Goal: Task Accomplishment & Management: Use online tool/utility

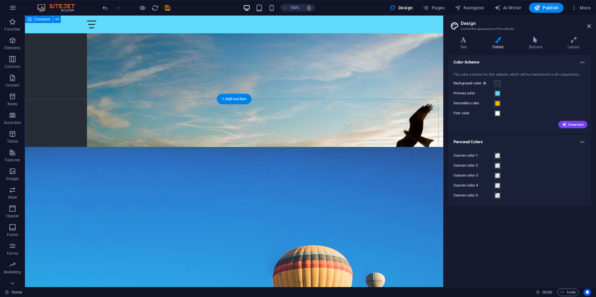
scroll to position [1620, 0]
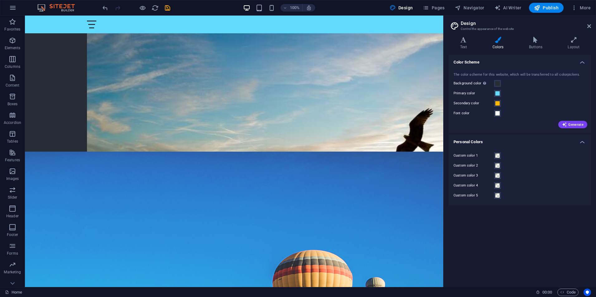
click at [574, 120] on div "Generate" at bounding box center [519, 123] width 135 height 10
click at [572, 123] on span "Generate" at bounding box center [573, 124] width 22 height 5
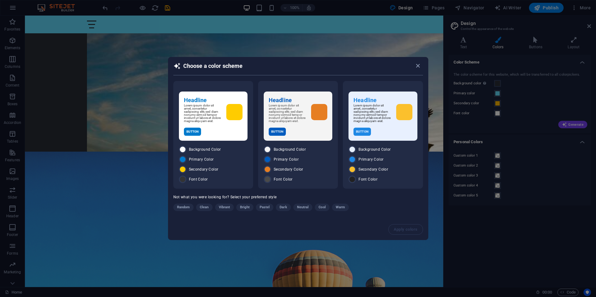
click at [184, 204] on div "Headline Lorem ipsum dolor sit amet, consetetur sadipscing elitr, sed diam nonu…" at bounding box center [298, 149] width 260 height 139
click at [182, 209] on span "Random" at bounding box center [183, 207] width 13 height 7
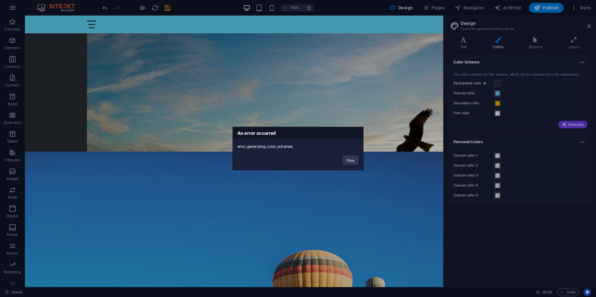
click at [359, 155] on div "Okay" at bounding box center [350, 158] width 25 height 16
click at [353, 160] on button "Okay" at bounding box center [351, 160] width 16 height 9
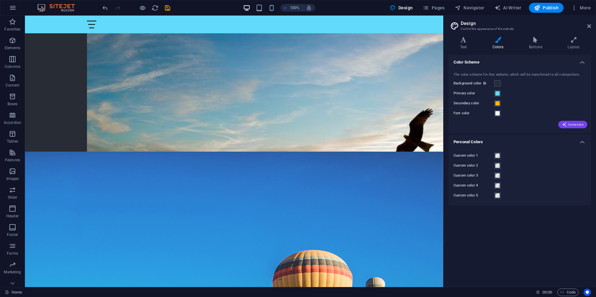
click at [570, 124] on span "Generate" at bounding box center [573, 124] width 22 height 5
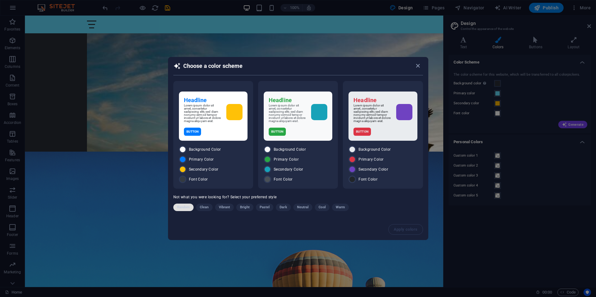
click at [184, 208] on span "Random" at bounding box center [183, 207] width 13 height 7
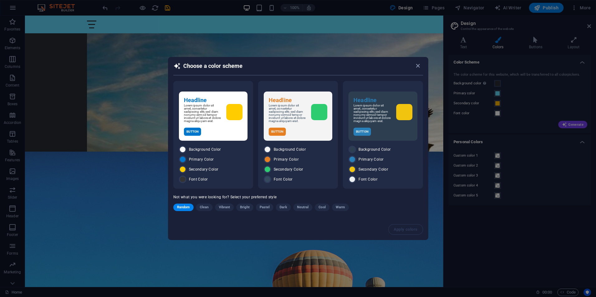
click at [184, 208] on span "Random" at bounding box center [183, 207] width 13 height 7
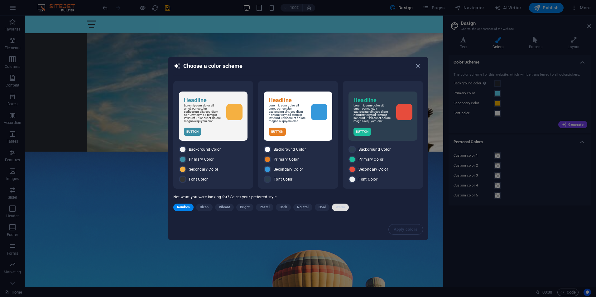
click at [342, 210] on span "Warm" at bounding box center [340, 207] width 9 height 7
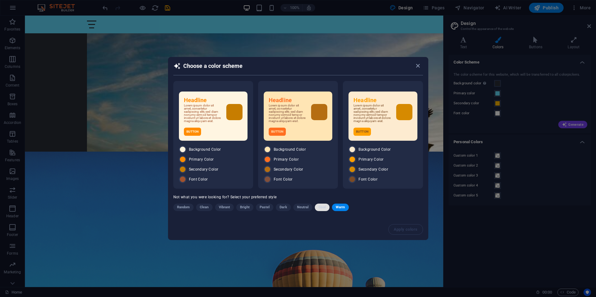
click at [329, 210] on button "Cool" at bounding box center [322, 207] width 14 height 7
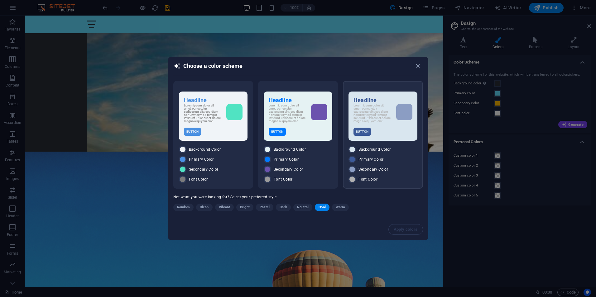
click at [385, 130] on div "Button" at bounding box center [382, 132] width 59 height 8
click at [403, 232] on span "Apply colors" at bounding box center [406, 229] width 24 height 5
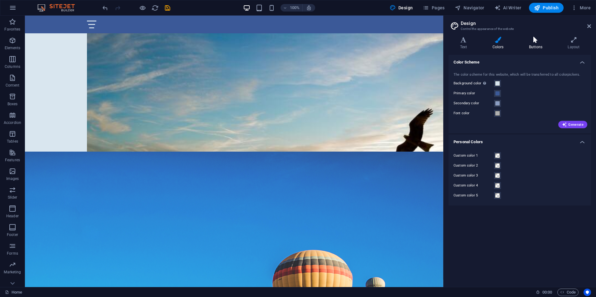
click at [536, 46] on h4 "Buttons" at bounding box center [536, 43] width 39 height 13
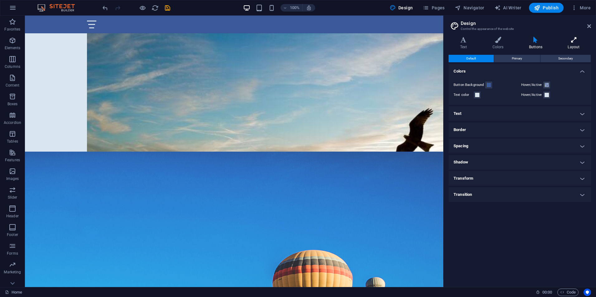
click at [571, 46] on h4 "Layout" at bounding box center [573, 43] width 35 height 13
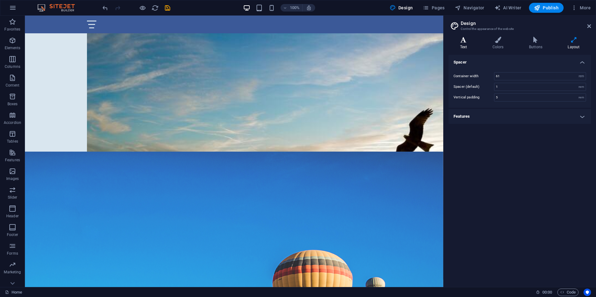
click at [466, 44] on h4 "Text" at bounding box center [464, 43] width 32 height 13
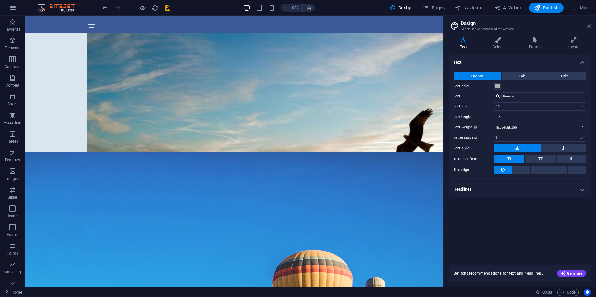
click at [591, 26] on icon at bounding box center [589, 26] width 4 height 5
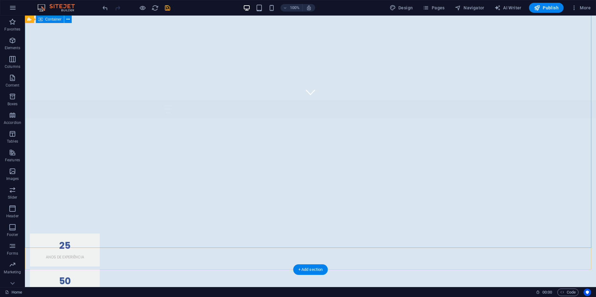
scroll to position [0, 0]
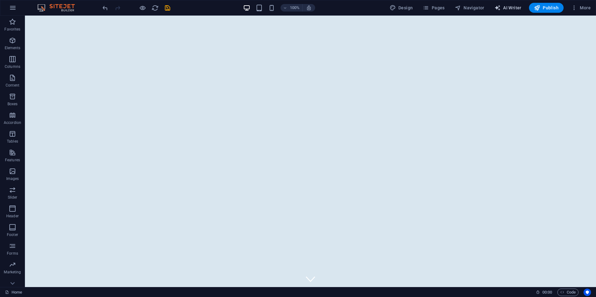
click at [505, 8] on span "AI Writer" at bounding box center [507, 8] width 27 height 6
select select "English"
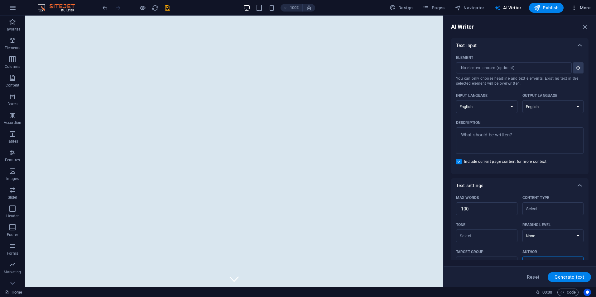
click at [586, 11] on button "More" at bounding box center [580, 8] width 25 height 10
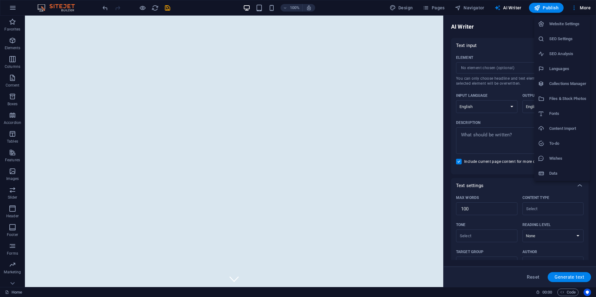
click at [583, 108] on li "Fonts" at bounding box center [562, 113] width 56 height 15
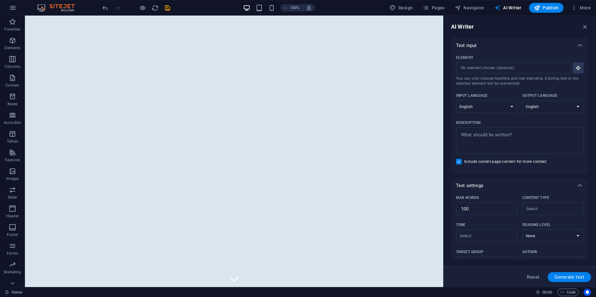
select select "popularity"
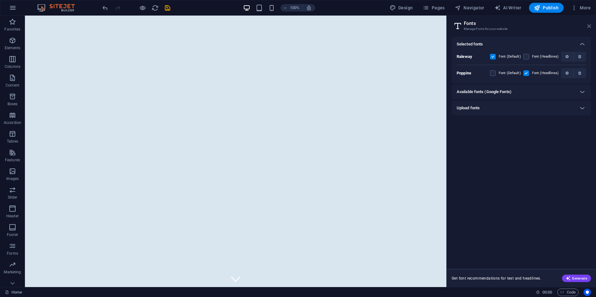
click at [587, 29] on link at bounding box center [589, 26] width 4 height 5
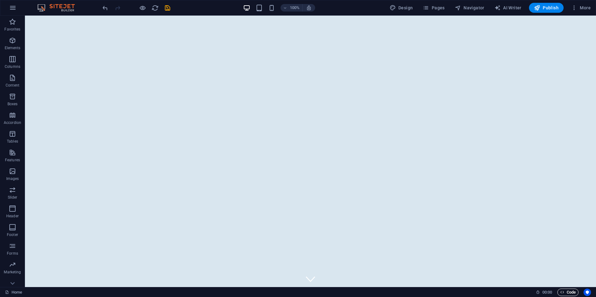
click at [572, 292] on span "Code" at bounding box center [568, 292] width 16 height 7
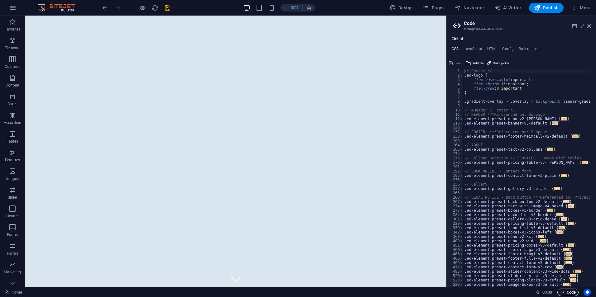
click at [572, 292] on span "Code" at bounding box center [568, 292] width 16 height 7
drag, startPoint x: 589, startPoint y: 27, endPoint x: 563, endPoint y: 12, distance: 30.0
click at [589, 27] on icon at bounding box center [589, 26] width 4 height 5
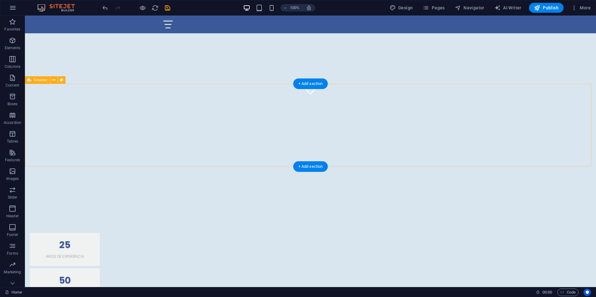
scroll to position [187, 0]
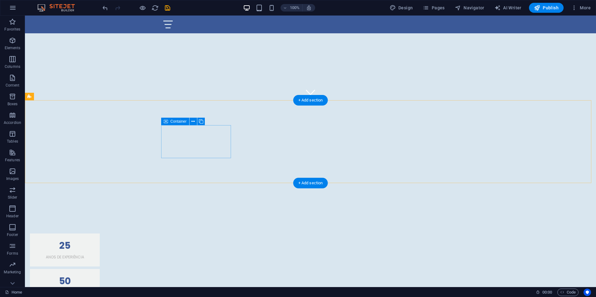
click at [100, 234] on div "25 Anos de Experiência" at bounding box center [65, 250] width 70 height 33
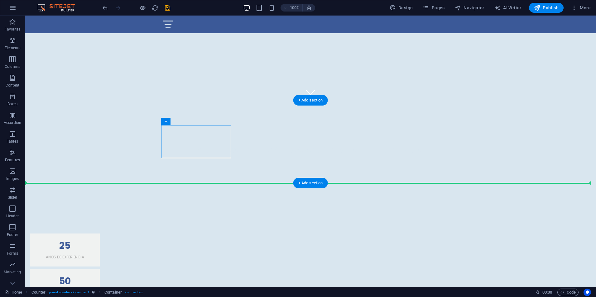
drag, startPoint x: 161, startPoint y: 157, endPoint x: 158, endPoint y: 165, distance: 7.9
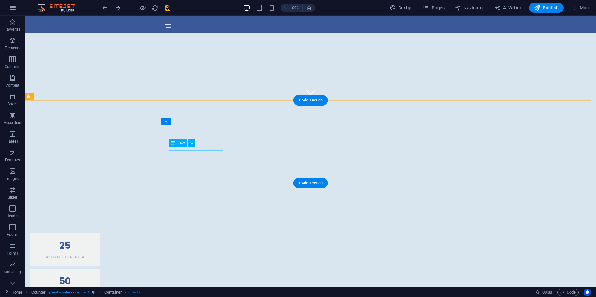
click at [92, 256] on div "Anos de Experiência" at bounding box center [64, 258] width 55 height 4
click at [100, 234] on div "25 Anos de Experiência" at bounding box center [65, 250] width 70 height 33
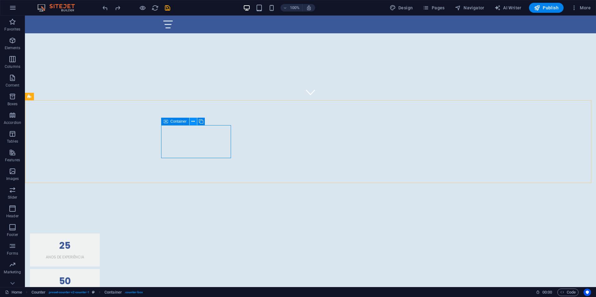
click at [196, 121] on button at bounding box center [192, 121] width 7 height 7
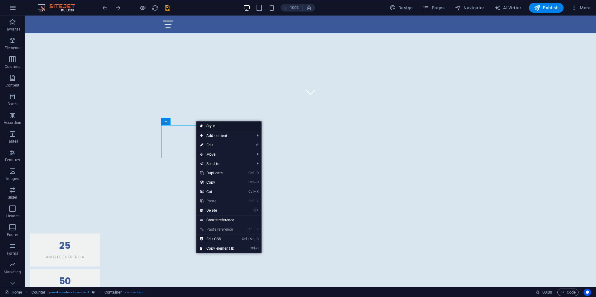
click at [210, 127] on link "Style" at bounding box center [228, 126] width 65 height 9
select select "rem"
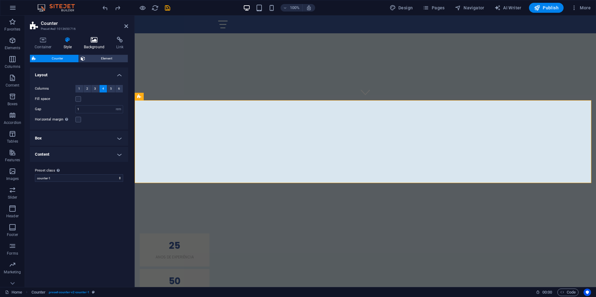
click at [99, 47] on h4 "Background" at bounding box center [95, 43] width 33 height 13
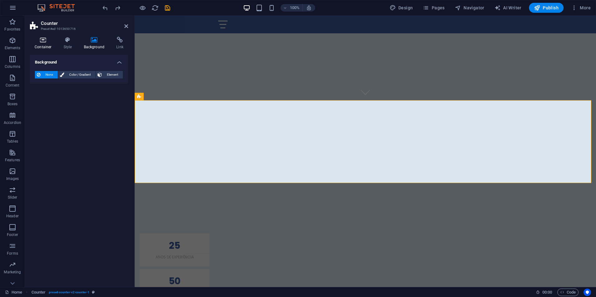
click at [51, 45] on h4 "Container" at bounding box center [44, 43] width 29 height 13
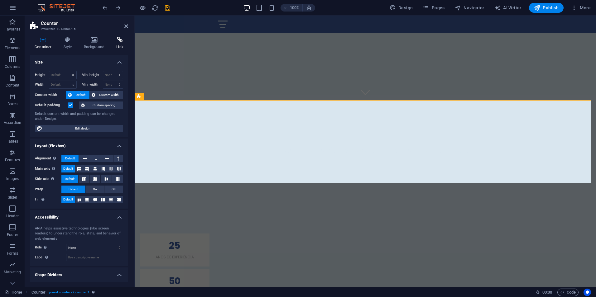
click at [118, 41] on icon at bounding box center [120, 40] width 17 height 6
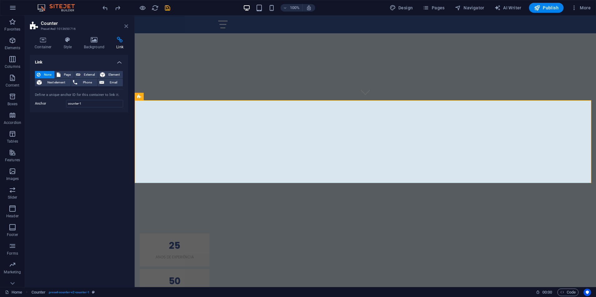
click at [126, 27] on icon at bounding box center [126, 26] width 4 height 5
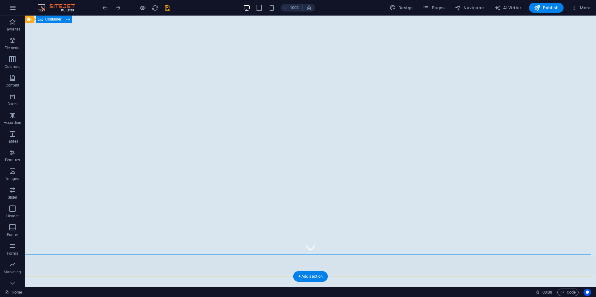
scroll to position [0, 0]
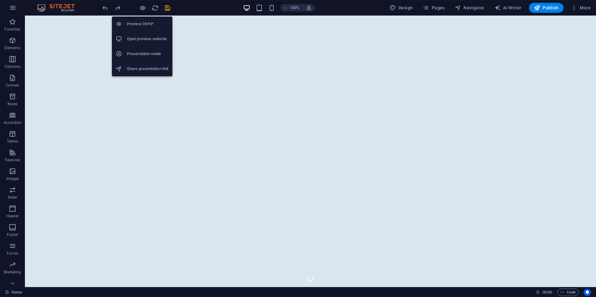
click at [149, 26] on h6 "Preview Ctrl+P" at bounding box center [148, 23] width 42 height 7
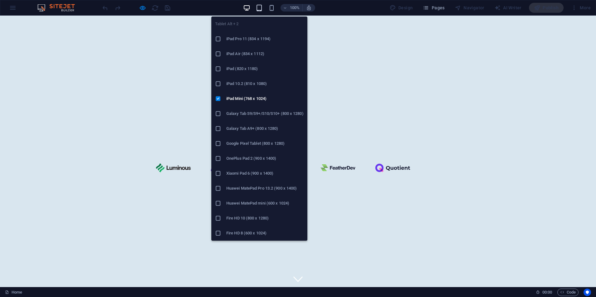
click at [257, 8] on icon "button" at bounding box center [259, 7] width 7 height 7
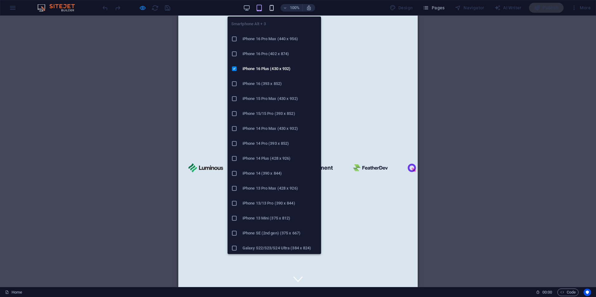
click at [275, 10] on icon "button" at bounding box center [271, 7] width 7 height 7
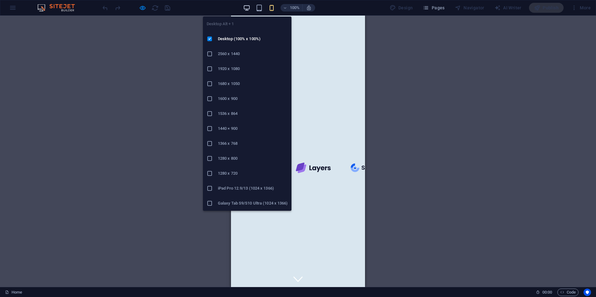
click at [249, 6] on icon "button" at bounding box center [246, 7] width 7 height 7
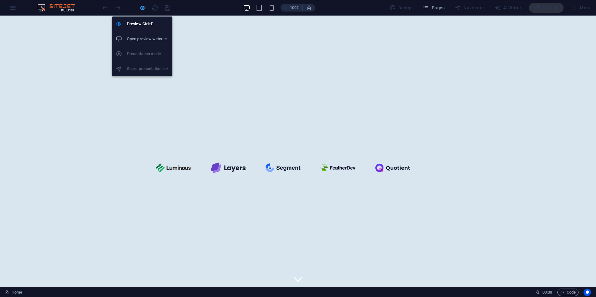
click at [142, 9] on icon "button" at bounding box center [142, 7] width 7 height 7
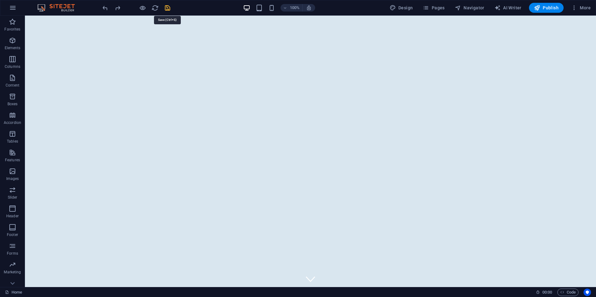
click at [167, 7] on icon "save" at bounding box center [167, 7] width 7 height 7
checkbox input "false"
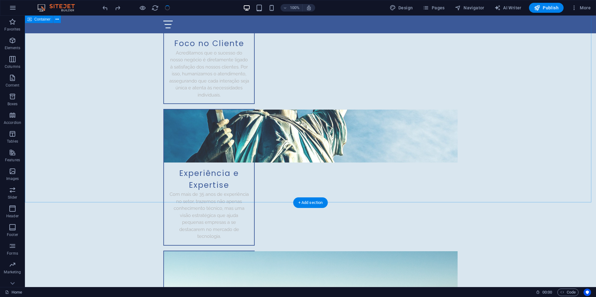
scroll to position [841, 0]
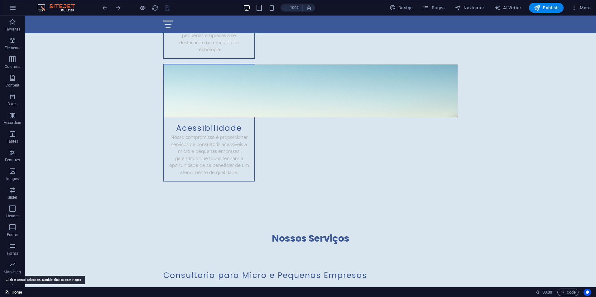
click at [6, 294] on link "Home" at bounding box center [13, 292] width 17 height 7
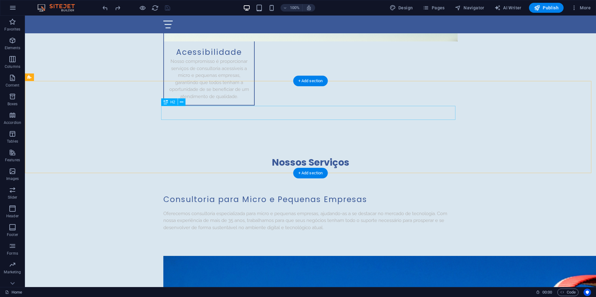
scroll to position [873, 0]
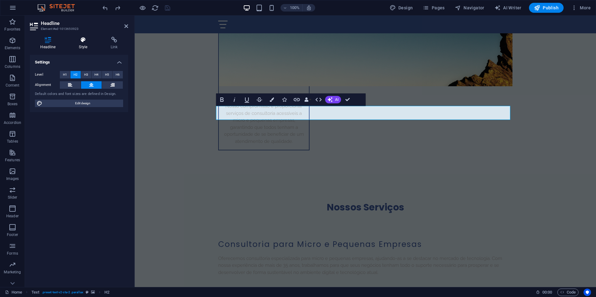
click at [81, 42] on icon at bounding box center [83, 40] width 29 height 6
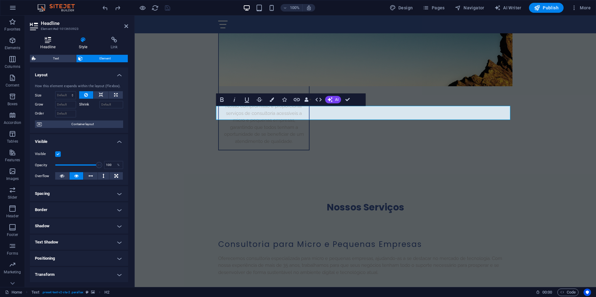
click at [46, 44] on h4 "Headline" at bounding box center [49, 43] width 39 height 13
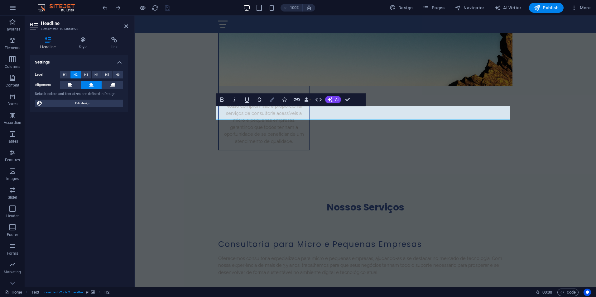
click at [271, 101] on icon "button" at bounding box center [272, 100] width 4 height 4
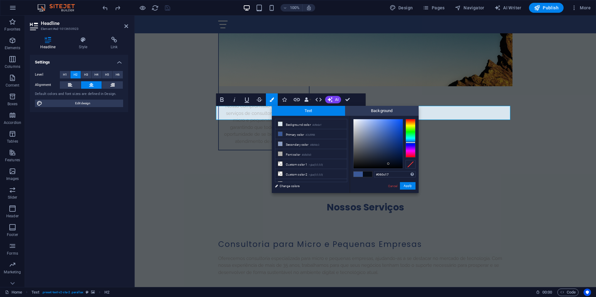
type input "#060b15"
drag, startPoint x: 382, startPoint y: 138, endPoint x: 388, endPoint y: 164, distance: 26.9
click at [388, 164] on div at bounding box center [388, 164] width 2 height 2
click at [412, 187] on button "Apply" at bounding box center [408, 185] width 16 height 7
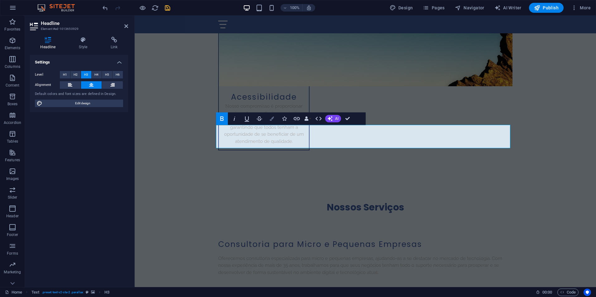
click at [274, 119] on icon "button" at bounding box center [272, 119] width 4 height 4
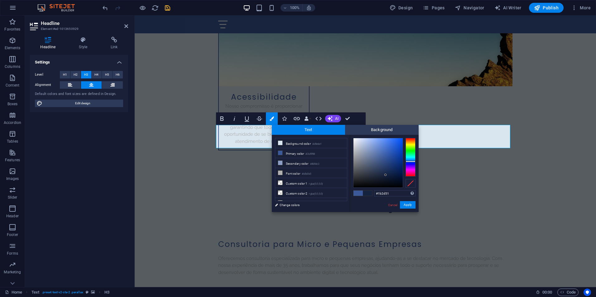
type input "#15233f"
drag, startPoint x: 383, startPoint y: 157, endPoint x: 385, endPoint y: 175, distance: 18.2
click at [385, 175] on div at bounding box center [385, 175] width 2 height 2
click at [407, 205] on button "Apply" at bounding box center [408, 204] width 16 height 7
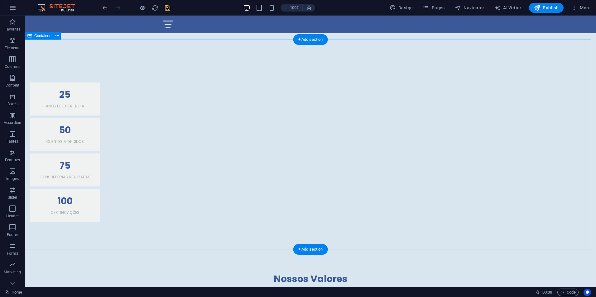
scroll to position [156, 0]
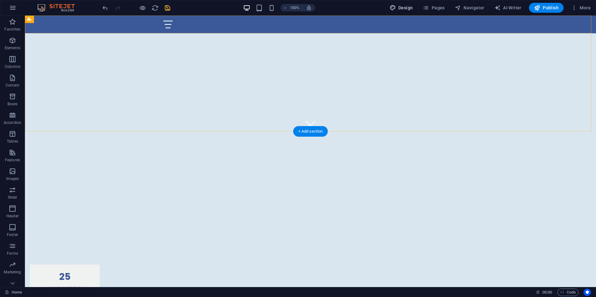
click at [406, 6] on span "Design" at bounding box center [401, 8] width 23 height 6
select select "px"
select select "200"
select select "px"
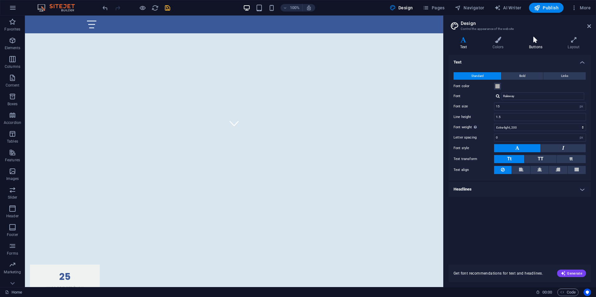
click at [543, 45] on h4 "Buttons" at bounding box center [536, 43] width 39 height 13
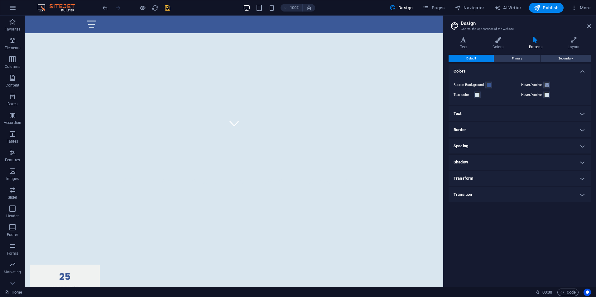
click at [501, 112] on h4 "Text" at bounding box center [519, 113] width 142 height 15
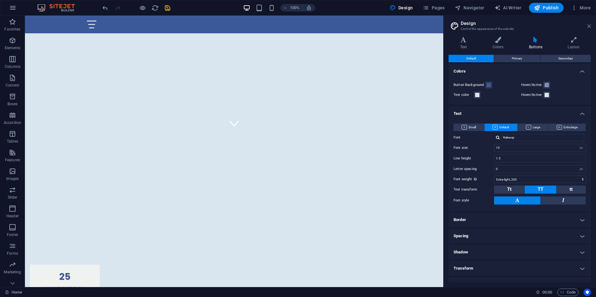
click at [589, 26] on icon at bounding box center [589, 26] width 4 height 5
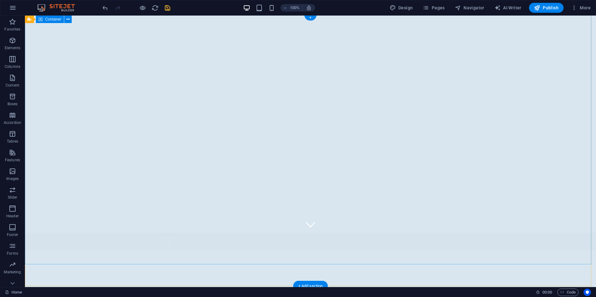
scroll to position [0, 0]
click at [9, 175] on span "Images" at bounding box center [12, 175] width 25 height 15
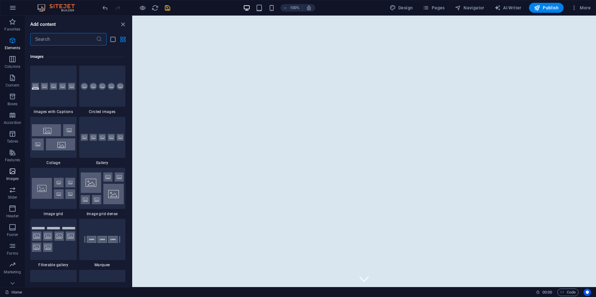
scroll to position [3160, 0]
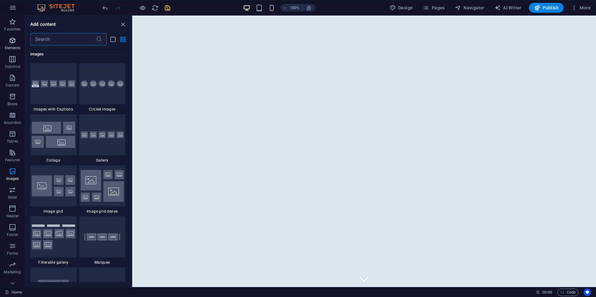
click at [9, 45] on span "Elements" at bounding box center [12, 44] width 25 height 15
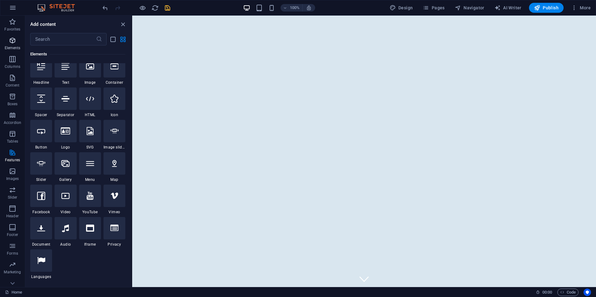
scroll to position [66, 0]
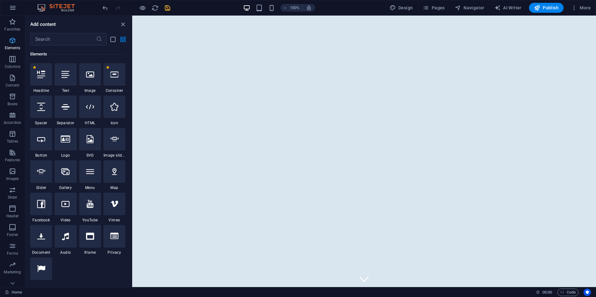
click at [11, 51] on span "Elements" at bounding box center [12, 44] width 25 height 15
click at [12, 66] on p "Columns" at bounding box center [13, 66] width 16 height 5
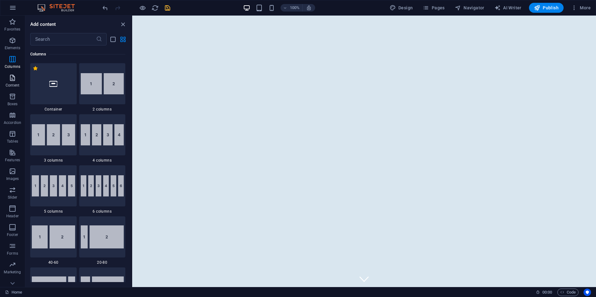
click at [14, 83] on p "Content" at bounding box center [13, 85] width 14 height 5
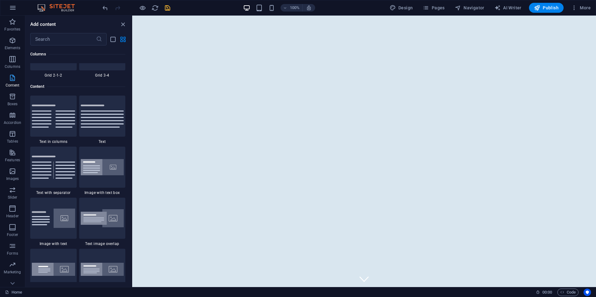
scroll to position [1090, 0]
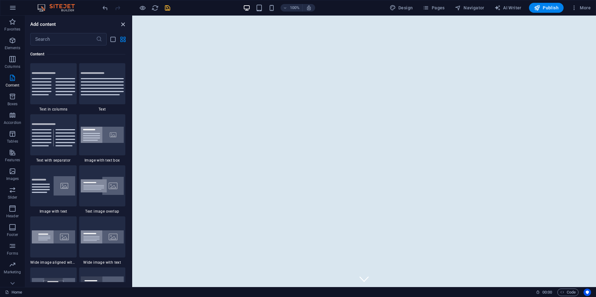
click at [122, 25] on icon "close panel" at bounding box center [122, 24] width 7 height 7
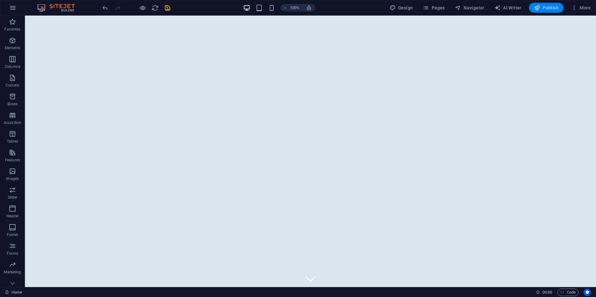
click at [545, 5] on span "Publish" at bounding box center [546, 8] width 25 height 6
checkbox input "false"
